Goal: Find specific page/section: Find specific page/section

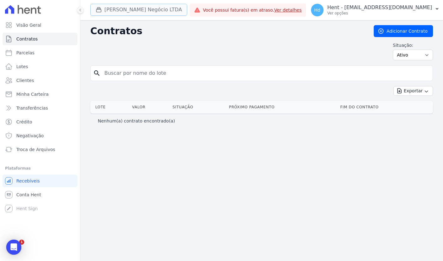
click at [155, 13] on button "[PERSON_NAME] Negócio LTDA" at bounding box center [138, 10] width 97 height 12
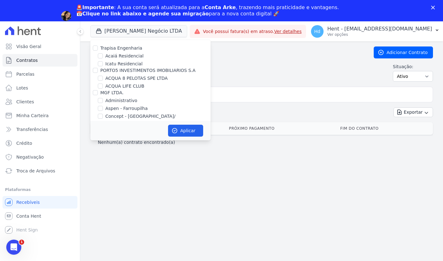
click at [129, 55] on label "Acaiá Residencial" at bounding box center [124, 56] width 38 height 7
click at [103, 55] on input "Acaiá Residencial" at bounding box center [100, 55] width 5 height 5
checkbox input "true"
click at [193, 135] on button "Aplicar" at bounding box center [185, 130] width 35 height 12
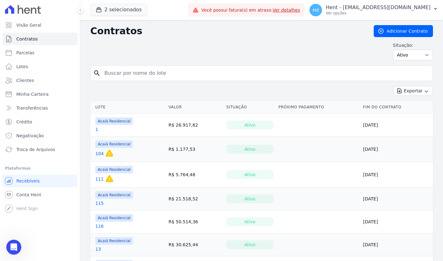
click at [98, 128] on td "Acaiá Residencial 1" at bounding box center [128, 124] width 76 height 23
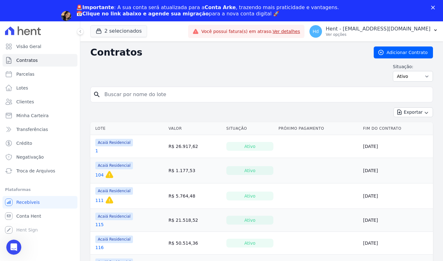
click at [97, 150] on link "1" at bounding box center [96, 150] width 3 height 6
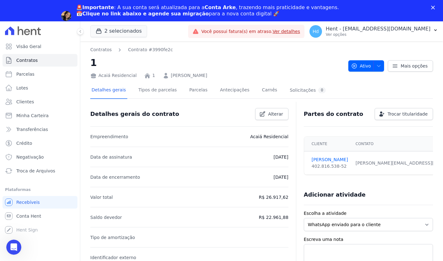
click at [382, 45] on div "Contratos Contrato #3990fe2c 1 Acaiá Residencial 1 [PERSON_NAME] Ativo Ativo Pa…" at bounding box center [261, 249] width 363 height 416
click at [379, 65] on icon "button" at bounding box center [378, 65] width 5 height 5
